Goal: Task Accomplishment & Management: Use online tool/utility

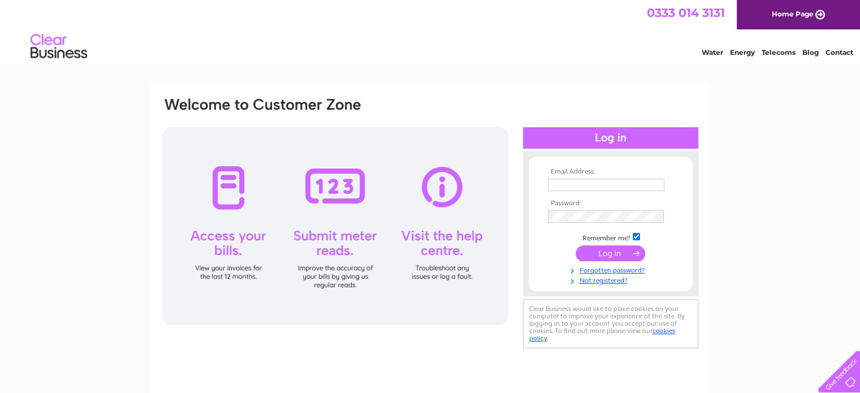
click at [596, 183] on input "text" at bounding box center [606, 185] width 116 height 12
type input "[EMAIL_ADDRESS][DOMAIN_NAME]"
click at [608, 257] on input "submit" at bounding box center [611, 253] width 70 height 16
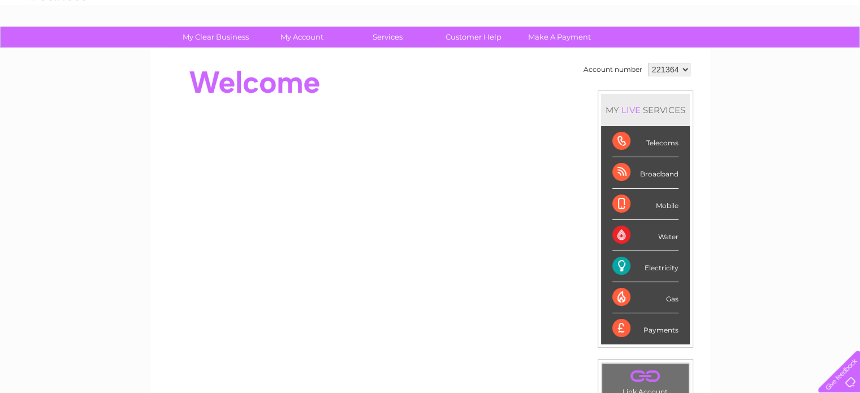
scroll to position [50, 0]
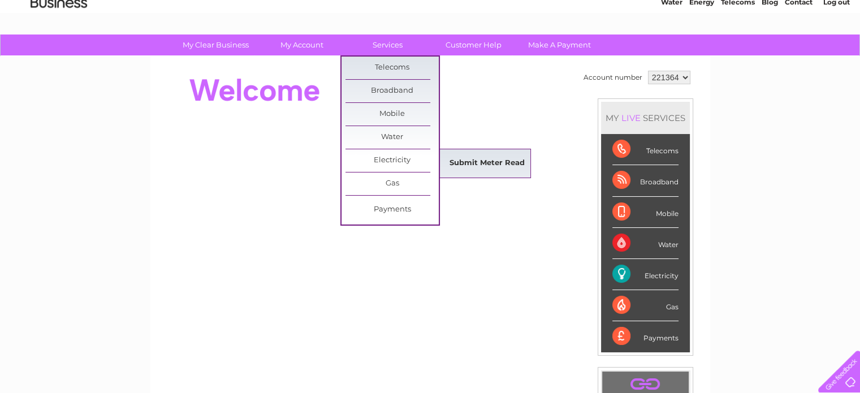
click at [473, 168] on link "Submit Meter Read" at bounding box center [486, 163] width 93 height 23
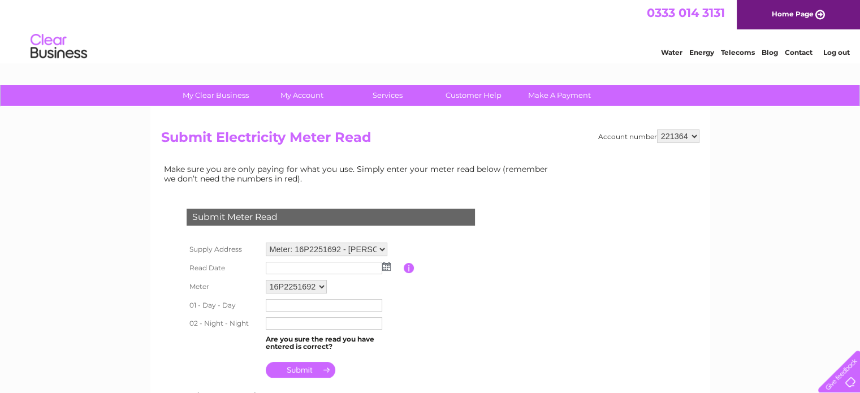
click at [384, 271] on td at bounding box center [333, 268] width 141 height 18
click at [384, 270] on td at bounding box center [333, 268] width 141 height 18
click at [356, 287] on td "16P2251692" at bounding box center [333, 286] width 141 height 19
click at [390, 265] on td at bounding box center [333, 268] width 141 height 18
click at [384, 265] on img at bounding box center [386, 266] width 8 height 9
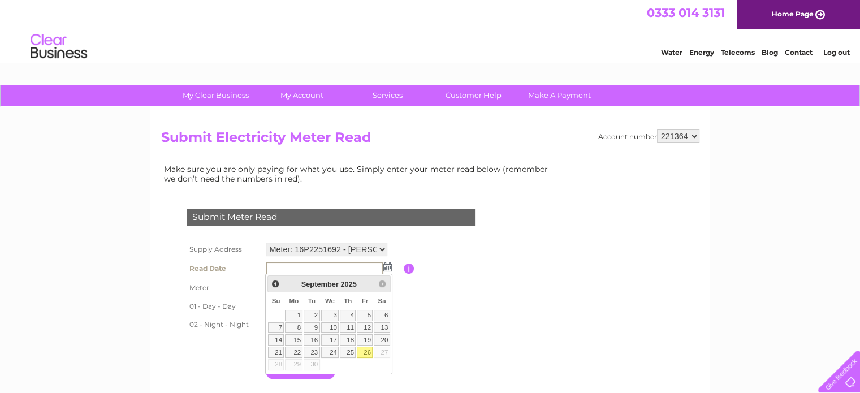
click at [370, 354] on link "26" at bounding box center [365, 352] width 16 height 11
type input "2025/09/26"
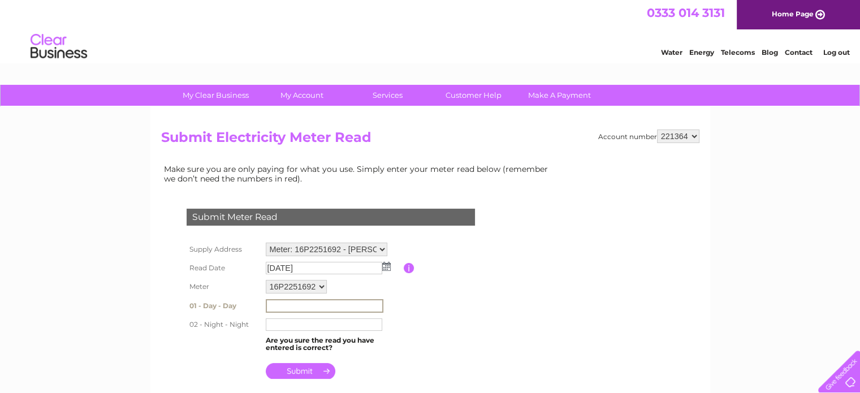
click at [330, 303] on input "text" at bounding box center [325, 306] width 118 height 14
type input "001777"
click at [334, 323] on input "text" at bounding box center [325, 324] width 118 height 14
type input "000445"
click at [323, 372] on input "submit" at bounding box center [301, 370] width 70 height 16
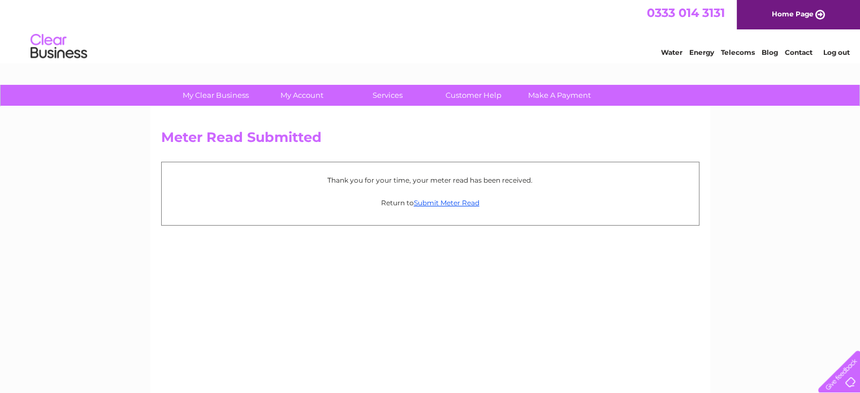
drag, startPoint x: 0, startPoint y: 0, endPoint x: 590, endPoint y: 301, distance: 662.0
click at [590, 301] on div "Meter Read Submitted Thank you for your time, your meter read has been received…" at bounding box center [430, 265] width 560 height 317
click at [851, 55] on li "Log out" at bounding box center [836, 52] width 34 height 14
click at [841, 51] on link "Log out" at bounding box center [836, 52] width 27 height 8
